Goal: Navigation & Orientation: Find specific page/section

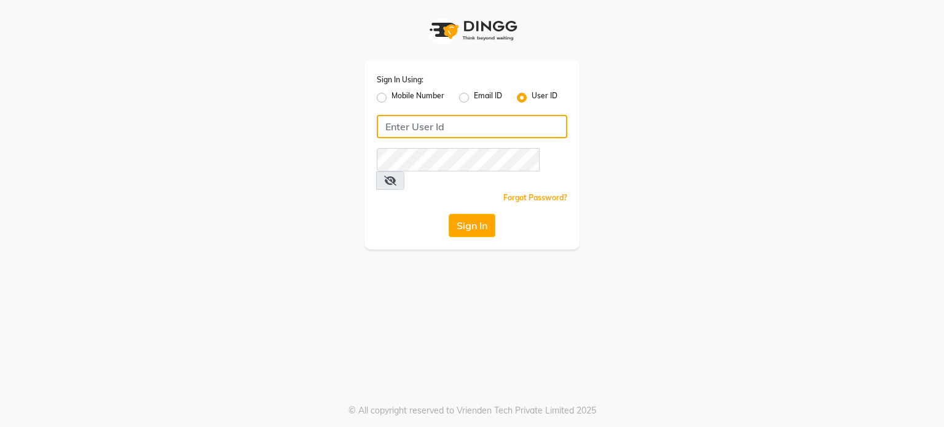
type input "triss"
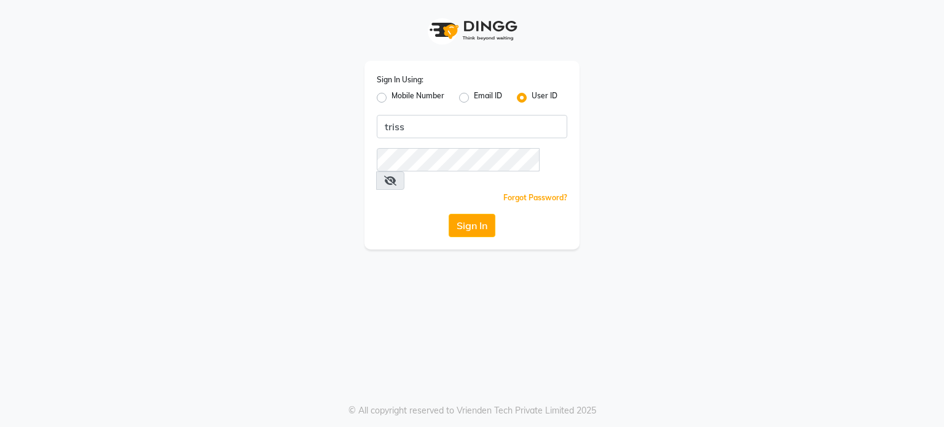
click at [404, 171] on span at bounding box center [390, 180] width 28 height 18
click at [396, 176] on icon at bounding box center [390, 181] width 12 height 10
click at [463, 214] on button "Sign In" at bounding box center [472, 225] width 47 height 23
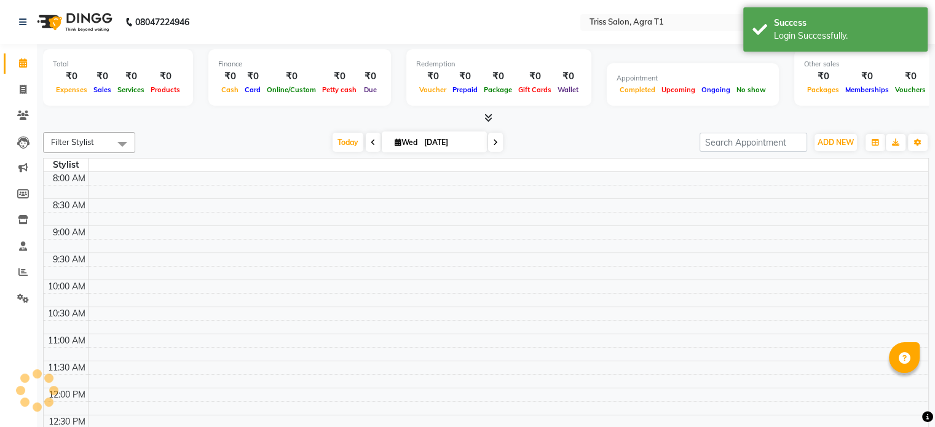
select select "en"
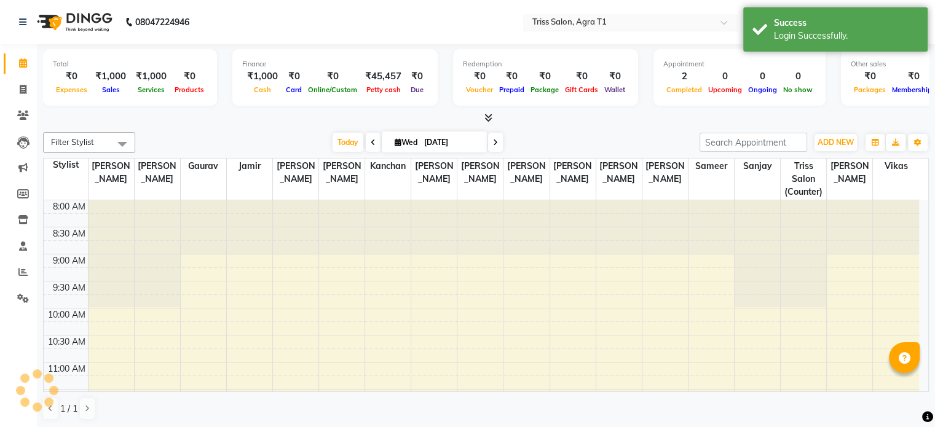
click at [555, 22] on input "text" at bounding box center [618, 23] width 178 height 12
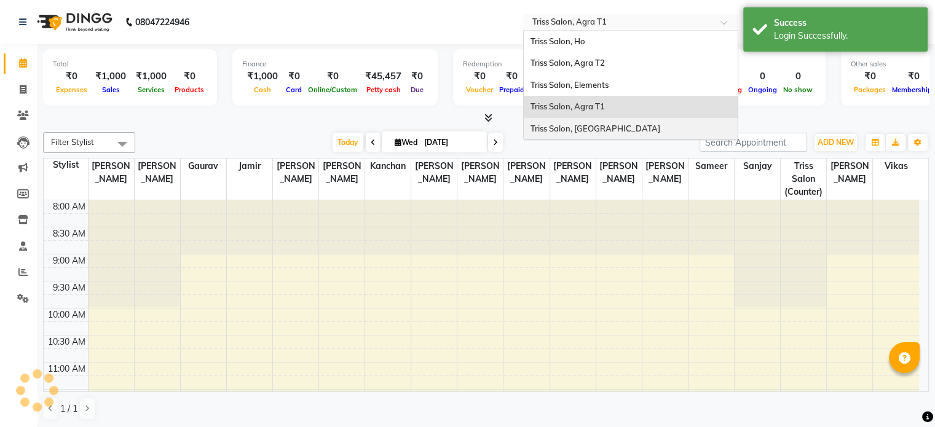
click at [644, 130] on div "Triss Salon, [GEOGRAPHIC_DATA]" at bounding box center [631, 129] width 214 height 22
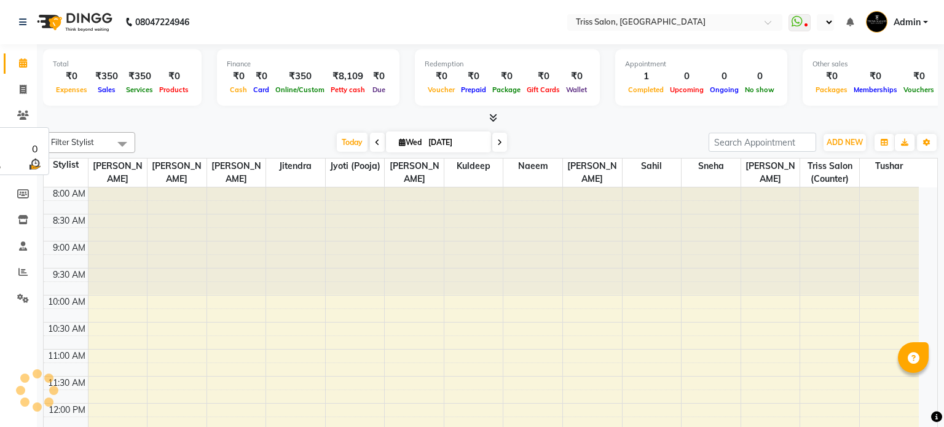
select select "en"
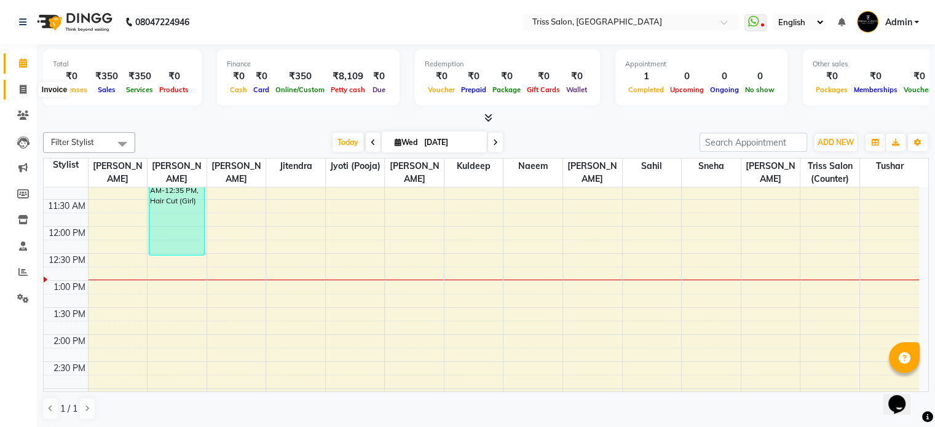
click at [29, 88] on span at bounding box center [23, 90] width 22 height 14
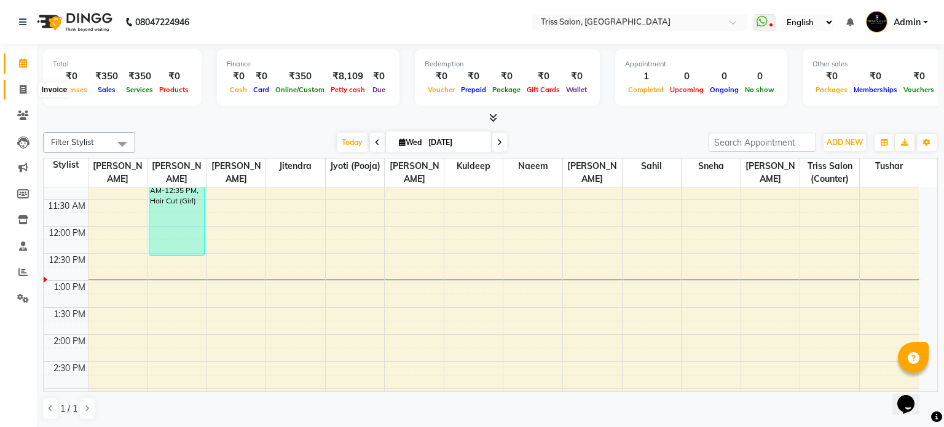
select select "service"
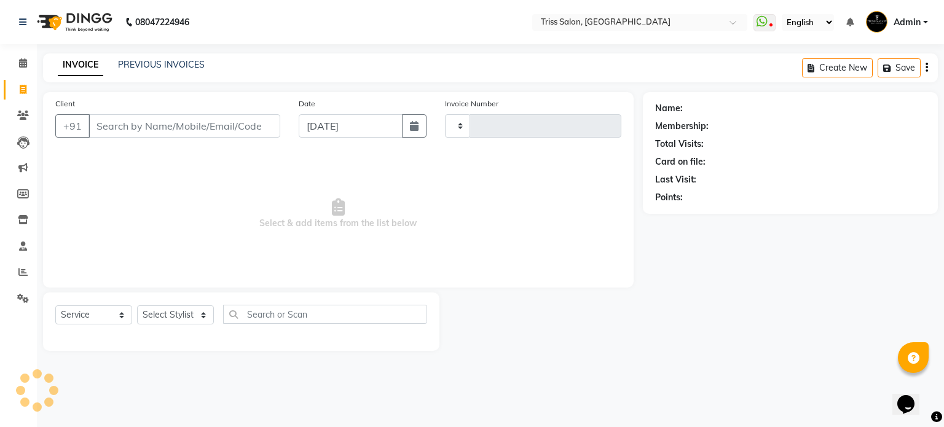
type input "1592"
select select "4304"
click at [26, 122] on span at bounding box center [23, 116] width 22 height 14
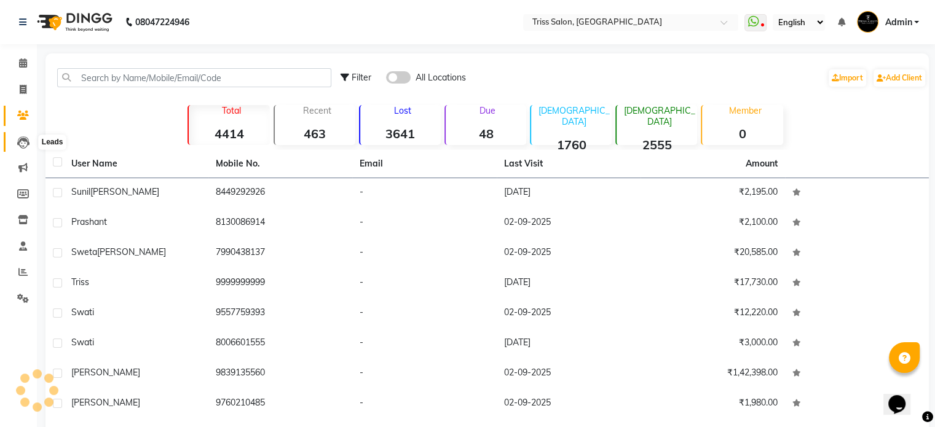
click at [20, 144] on icon at bounding box center [23, 142] width 12 height 12
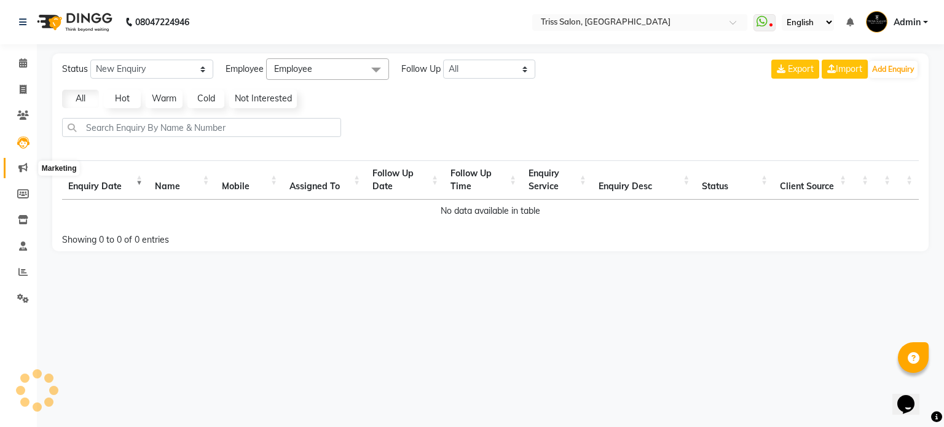
click at [25, 170] on icon at bounding box center [22, 167] width 9 height 9
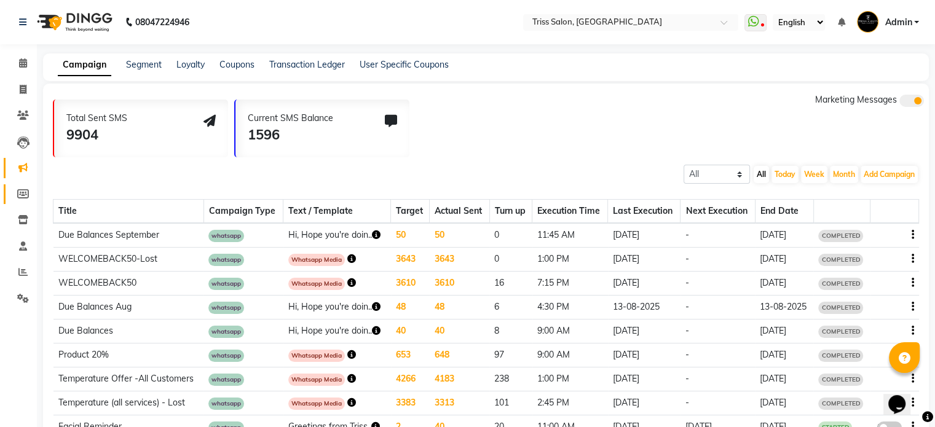
click at [19, 194] on icon at bounding box center [23, 193] width 12 height 9
select select
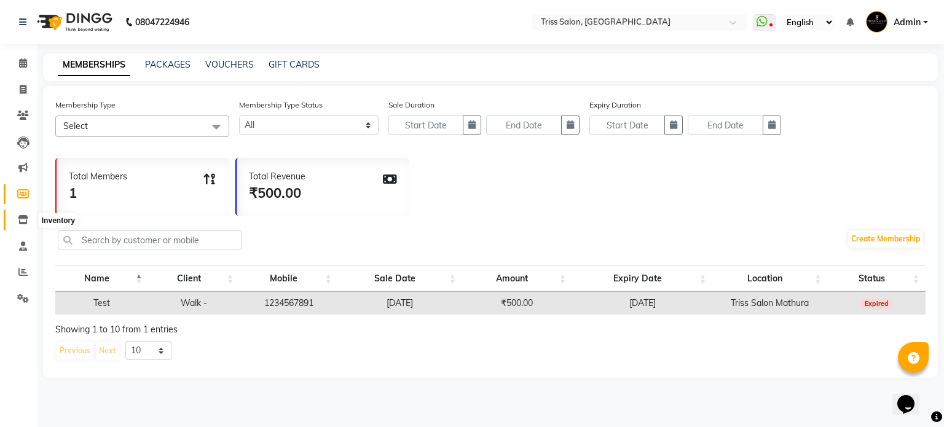
click at [26, 226] on span at bounding box center [23, 220] width 22 height 14
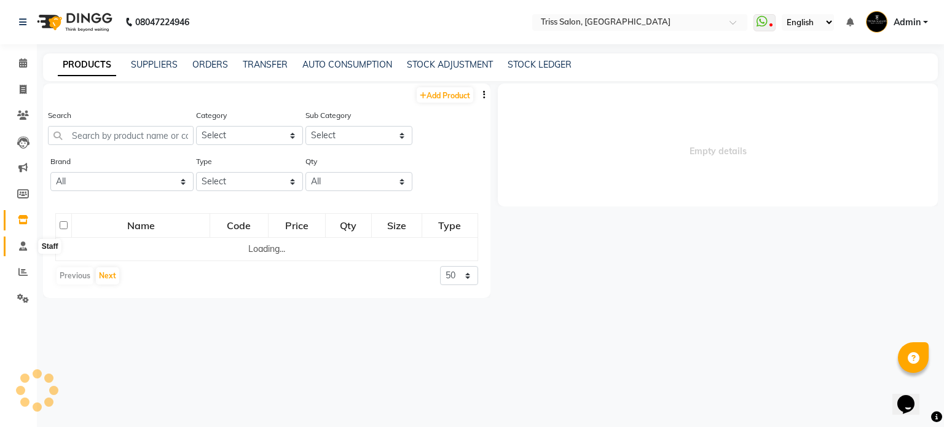
click at [26, 244] on icon at bounding box center [23, 245] width 8 height 9
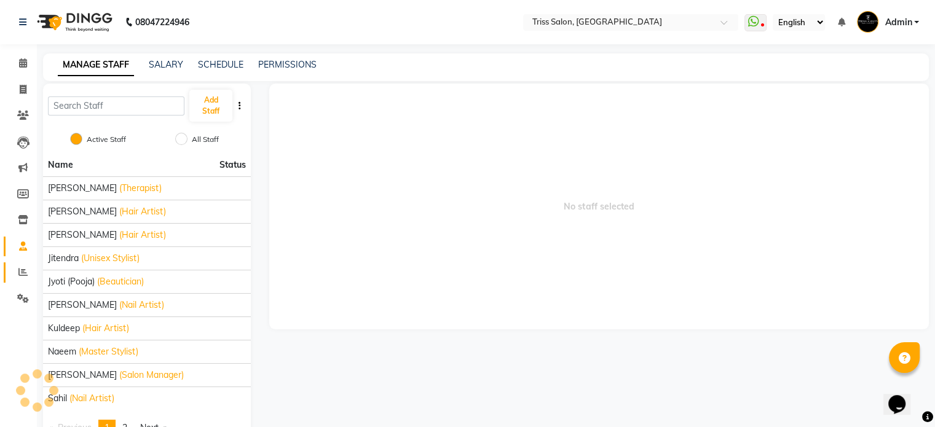
click at [27, 281] on link "Reports" at bounding box center [18, 272] width 29 height 20
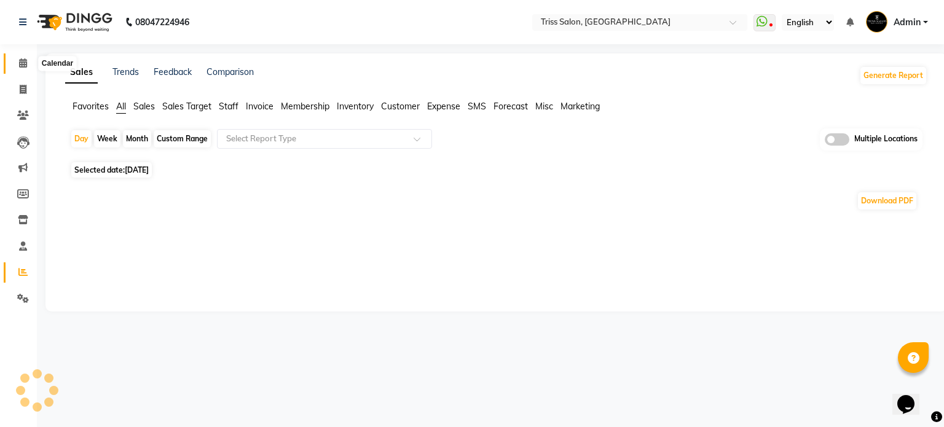
click at [29, 61] on span at bounding box center [23, 64] width 22 height 14
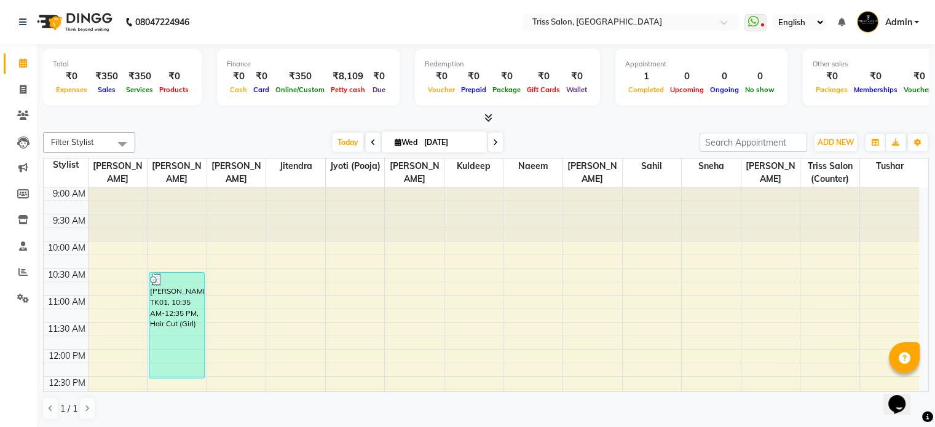
click at [371, 139] on icon at bounding box center [373, 142] width 5 height 7
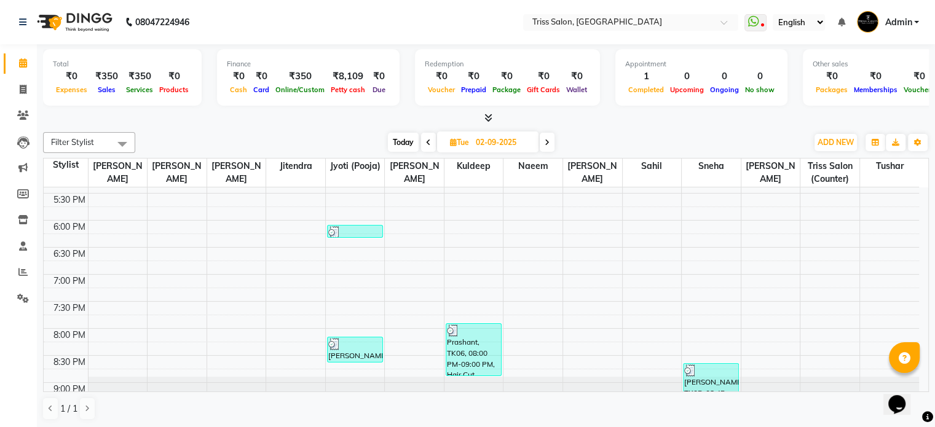
scroll to position [492, 0]
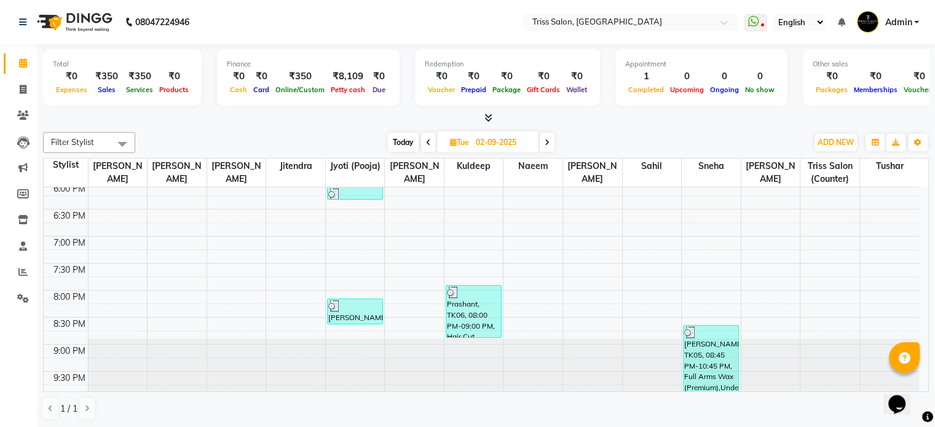
click at [428, 139] on icon at bounding box center [428, 142] width 5 height 7
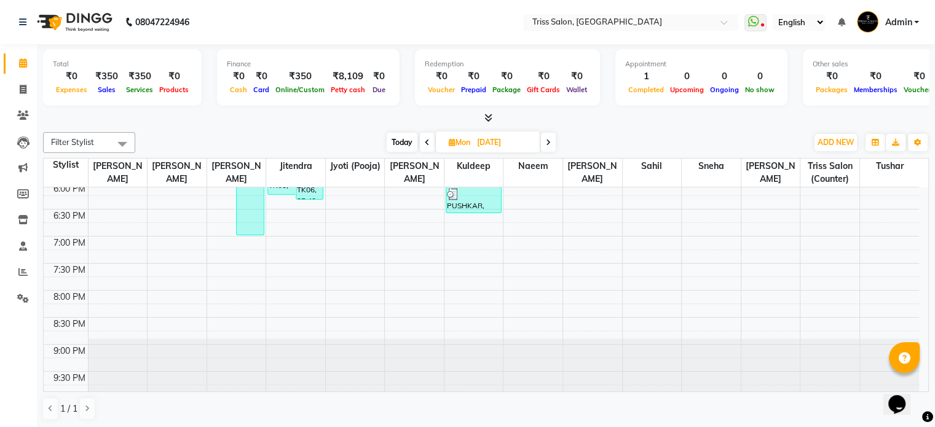
click at [425, 142] on icon at bounding box center [427, 142] width 5 height 7
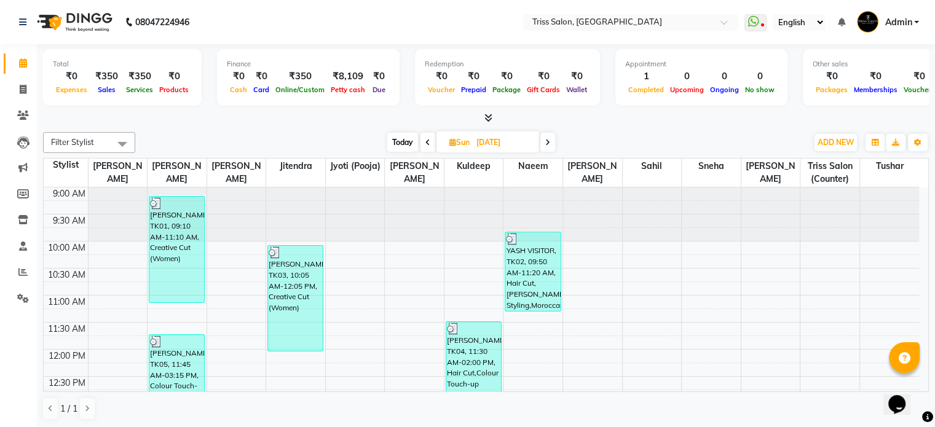
scroll to position [0, 0]
click at [425, 140] on icon at bounding box center [427, 142] width 5 height 7
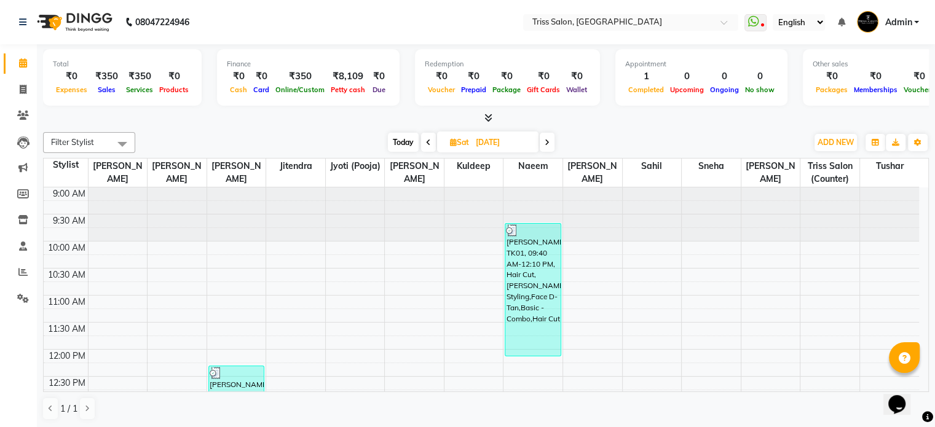
click at [423, 137] on span at bounding box center [428, 142] width 15 height 19
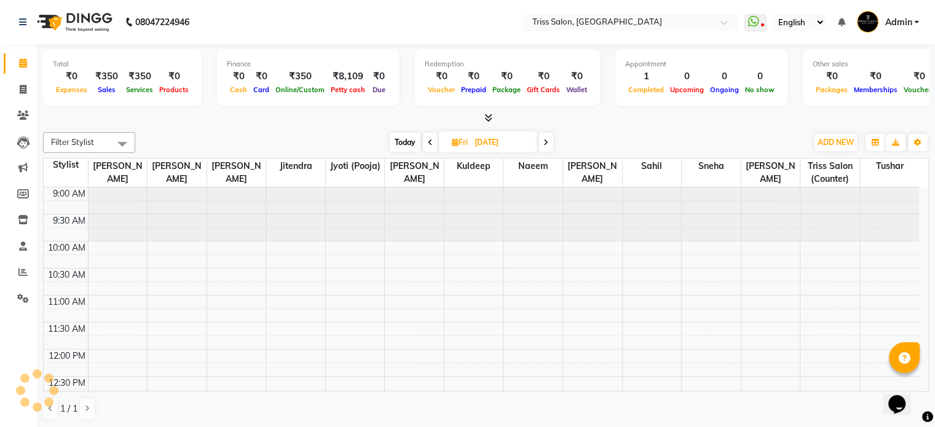
scroll to position [215, 0]
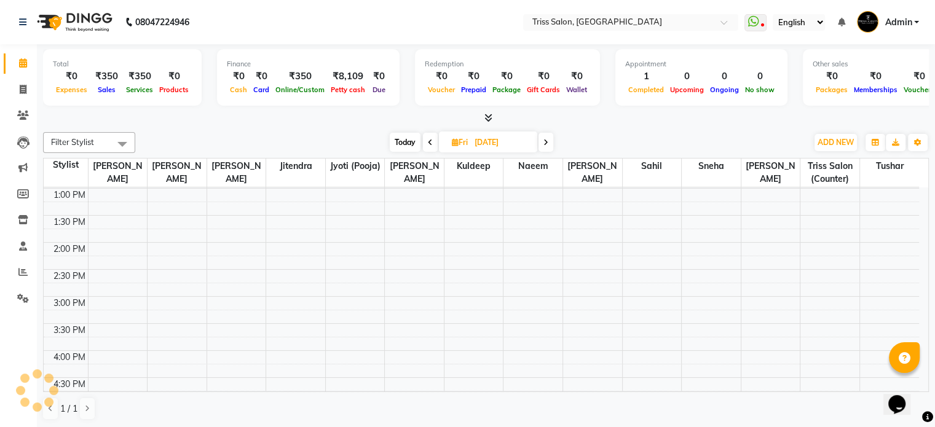
click at [430, 144] on icon at bounding box center [430, 142] width 5 height 7
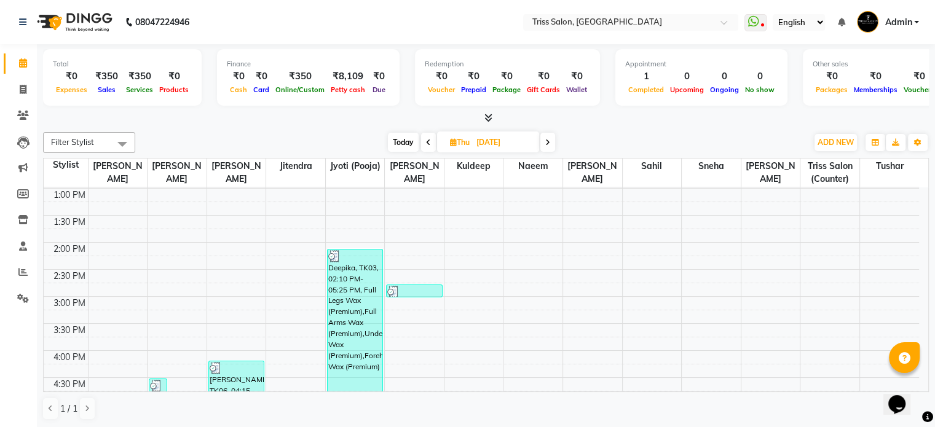
click at [428, 146] on span at bounding box center [428, 142] width 15 height 19
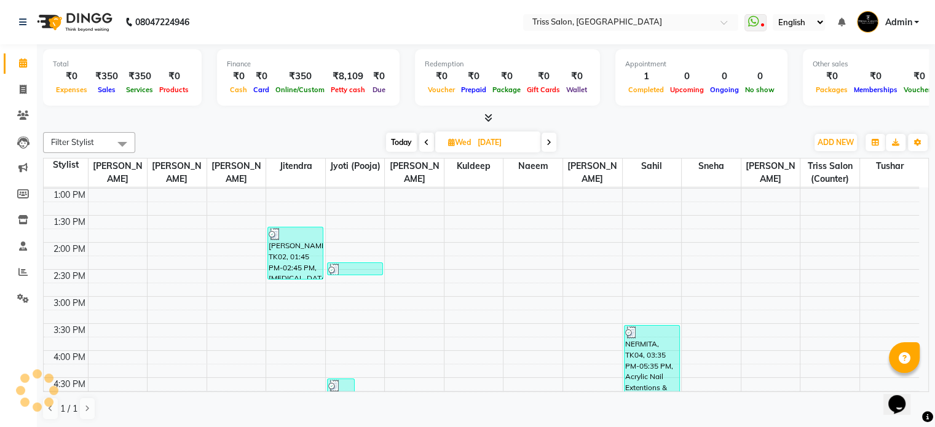
click at [428, 148] on span at bounding box center [426, 142] width 15 height 19
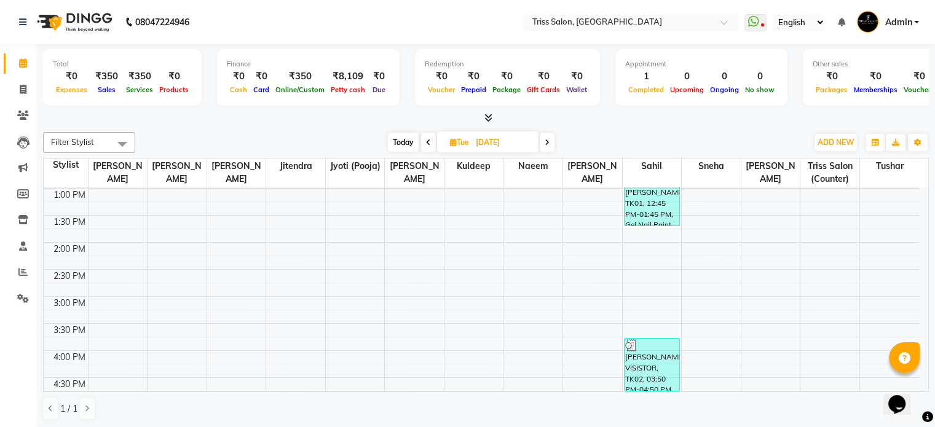
click at [426, 141] on icon at bounding box center [428, 142] width 5 height 7
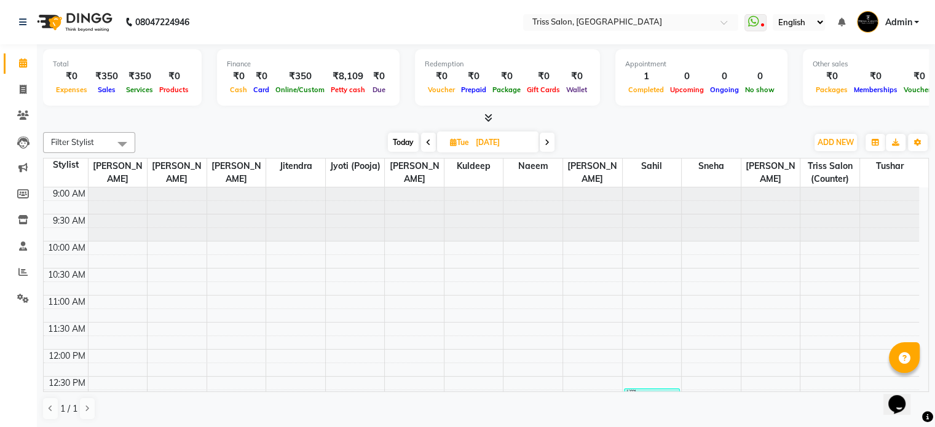
click at [426, 140] on icon at bounding box center [428, 142] width 5 height 7
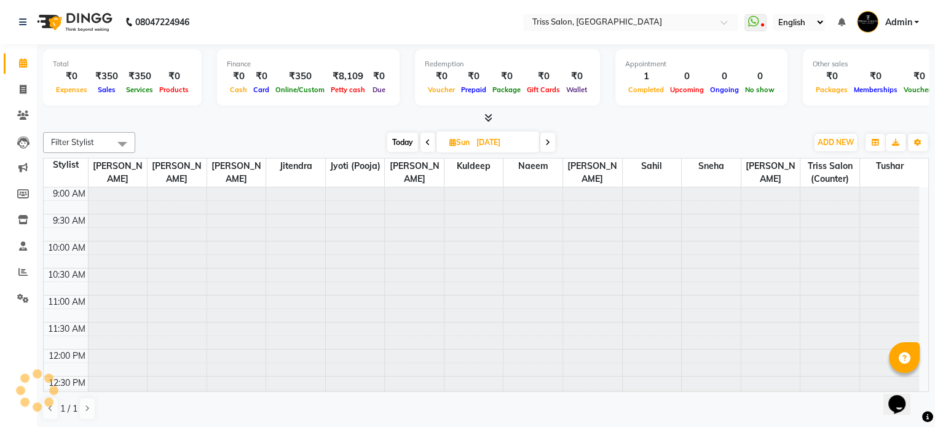
click at [425, 139] on icon at bounding box center [427, 142] width 5 height 7
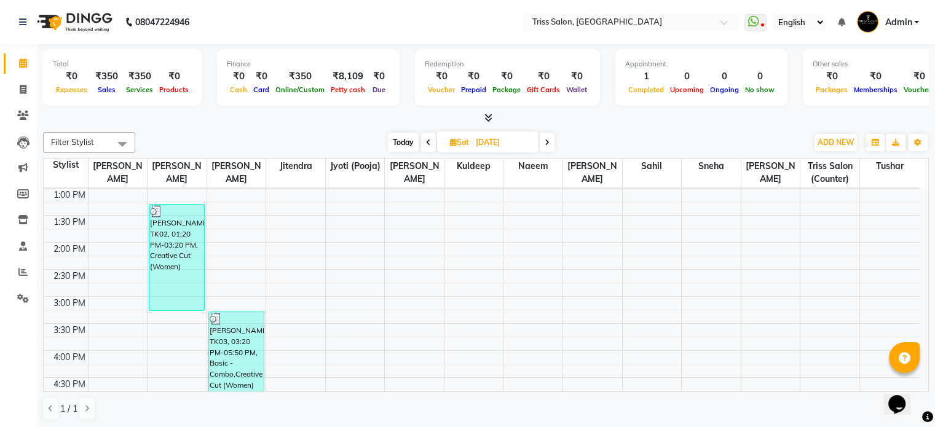
click at [548, 142] on icon at bounding box center [546, 142] width 5 height 7
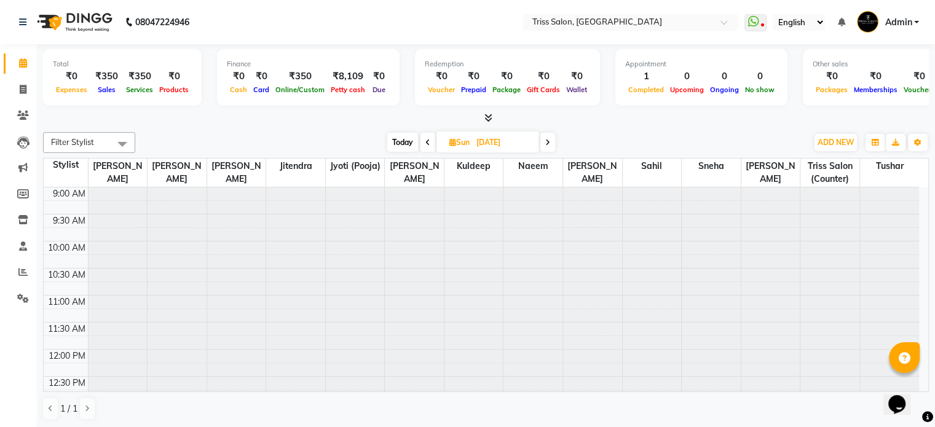
click at [548, 142] on icon at bounding box center [547, 142] width 5 height 7
click at [548, 142] on icon at bounding box center [546, 142] width 5 height 7
click at [548, 142] on icon at bounding box center [548, 142] width 5 height 7
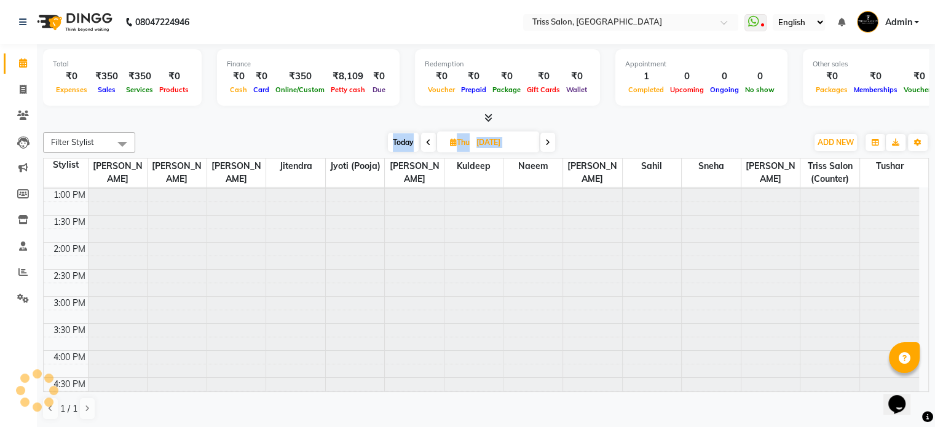
click at [548, 142] on icon at bounding box center [547, 142] width 5 height 7
click at [548, 142] on span at bounding box center [545, 142] width 15 height 19
click at [548, 142] on icon at bounding box center [546, 142] width 5 height 7
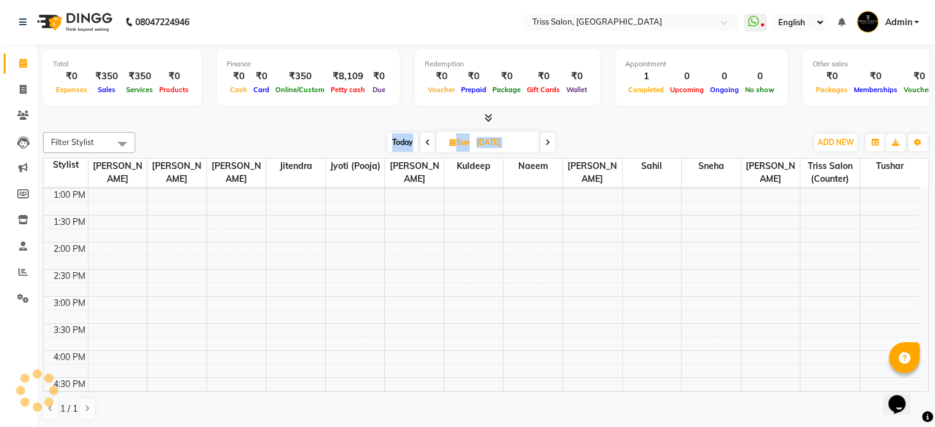
click at [548, 142] on icon at bounding box center [547, 142] width 5 height 7
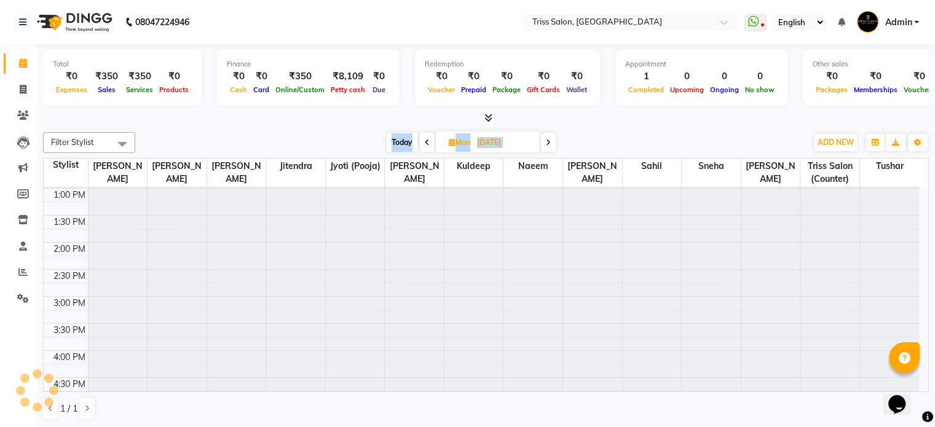
click at [548, 142] on icon at bounding box center [548, 142] width 5 height 7
click at [548, 142] on icon at bounding box center [546, 142] width 5 height 7
type input "[DATE]"
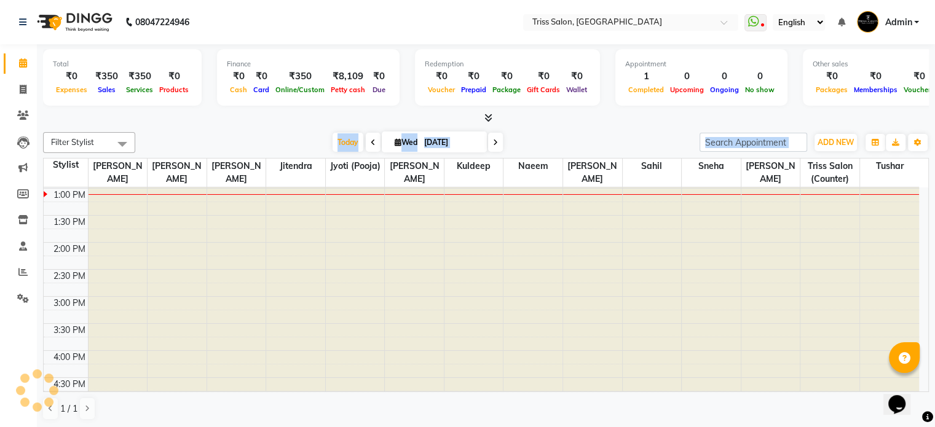
click at [283, 133] on div "[DATE] [DATE]" at bounding box center [417, 142] width 552 height 18
